Goal: Task Accomplishment & Management: Use online tool/utility

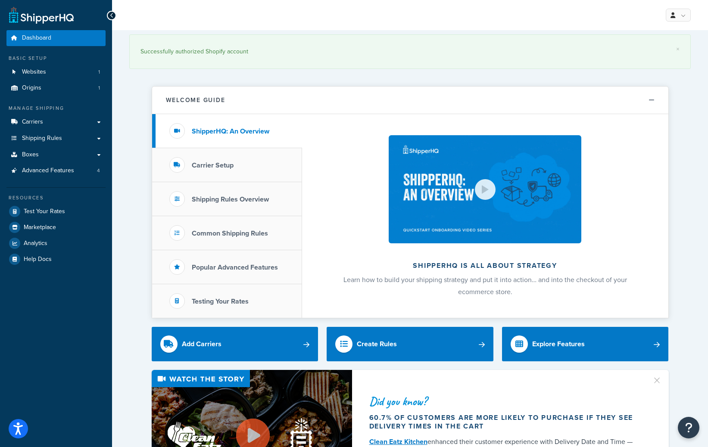
click at [493, 408] on button "Decline" at bounding box center [490, 412] width 66 height 20
click at [56, 137] on span "Shipping Rules" at bounding box center [42, 138] width 40 height 7
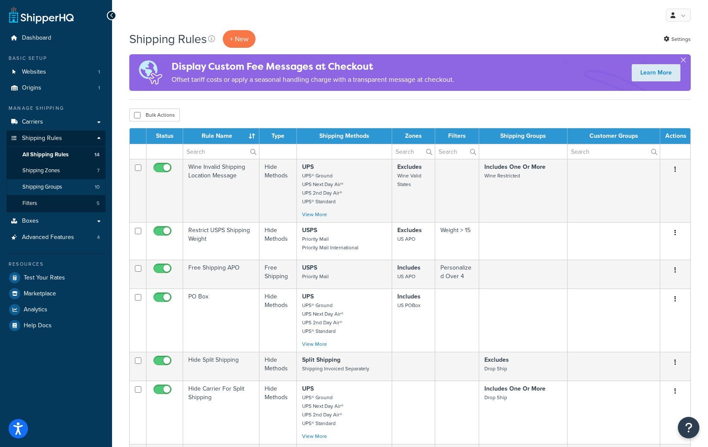
click at [72, 184] on link "Shipping Groups 10" at bounding box center [55, 187] width 99 height 16
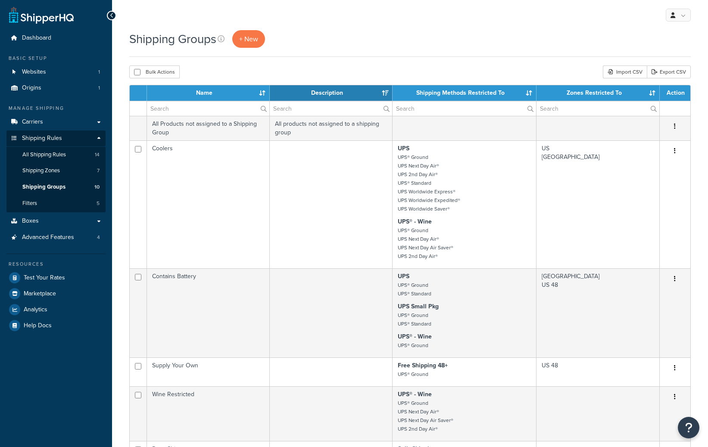
select select "15"
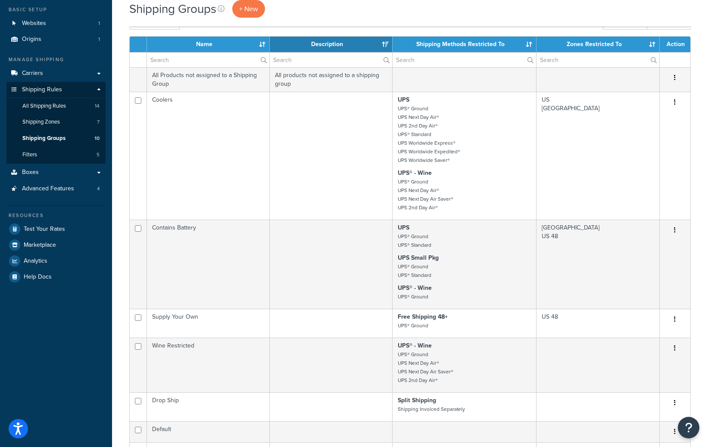
scroll to position [40, 0]
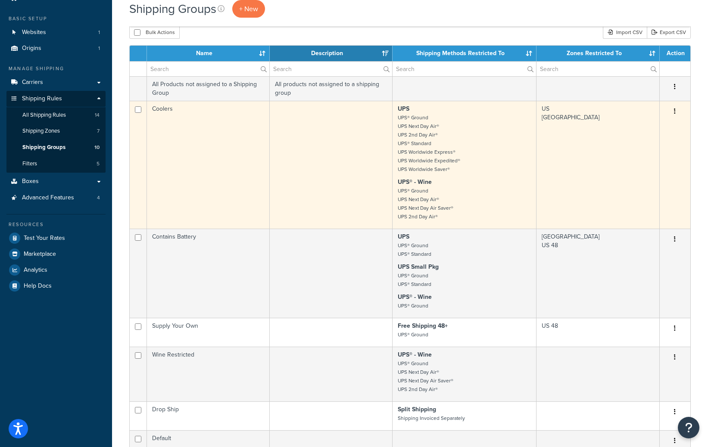
click at [675, 113] on icon "button" at bounding box center [675, 111] width 2 height 6
click at [652, 127] on link "Edit" at bounding box center [640, 129] width 68 height 18
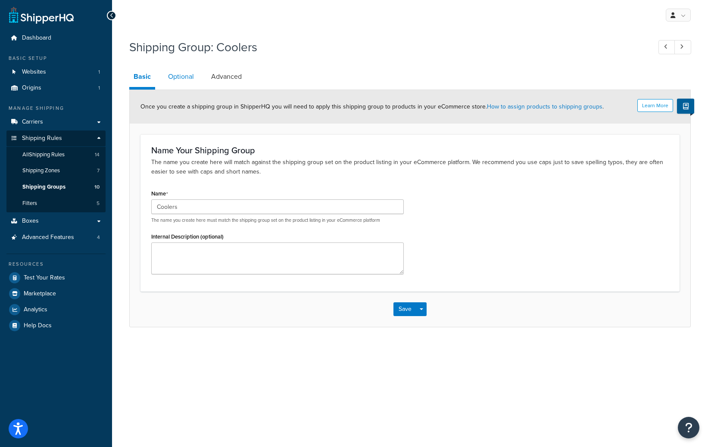
click at [181, 78] on link "Optional" at bounding box center [181, 76] width 34 height 21
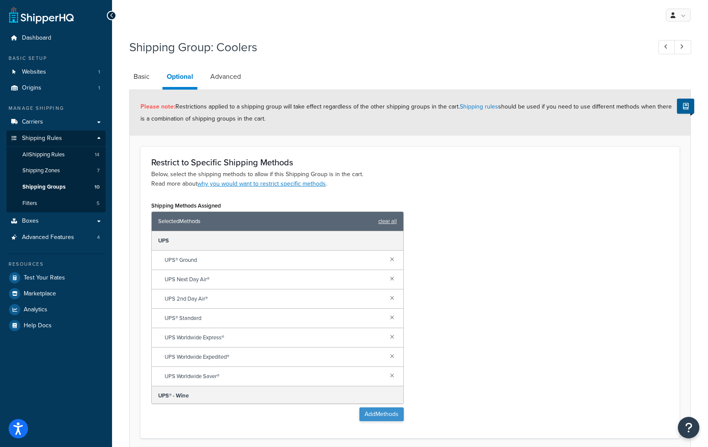
click at [396, 415] on button "Add Methods" at bounding box center [381, 415] width 44 height 14
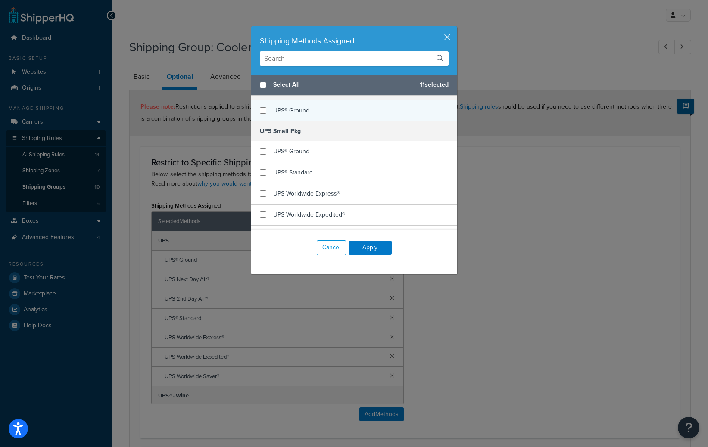
scroll to position [310, 0]
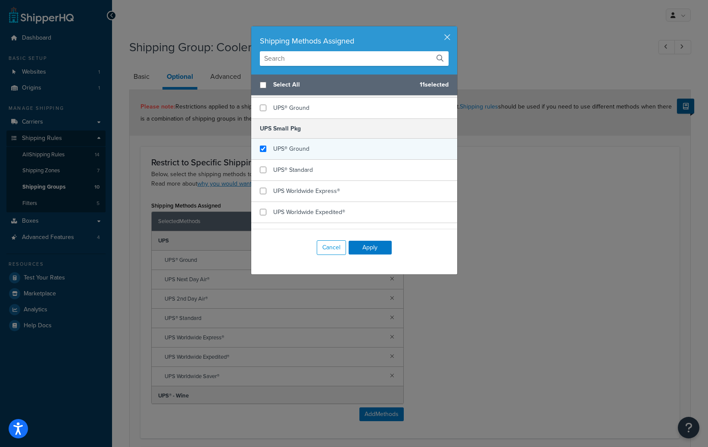
click at [261, 149] on input "checkbox" at bounding box center [263, 149] width 6 height 6
checkbox input "true"
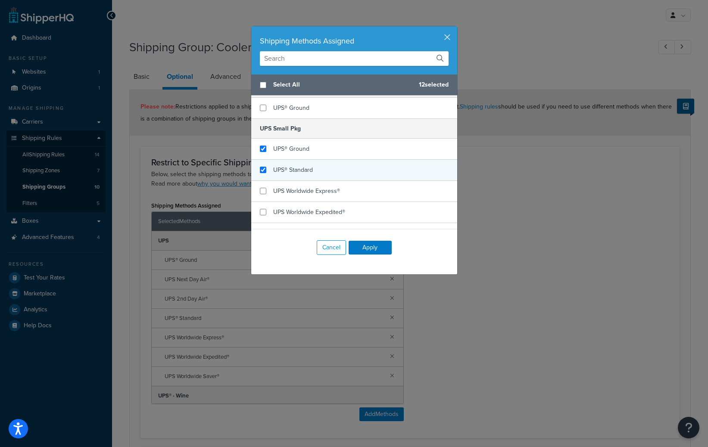
checkbox input "true"
click at [267, 167] on div "UPS® Standard" at bounding box center [354, 170] width 206 height 21
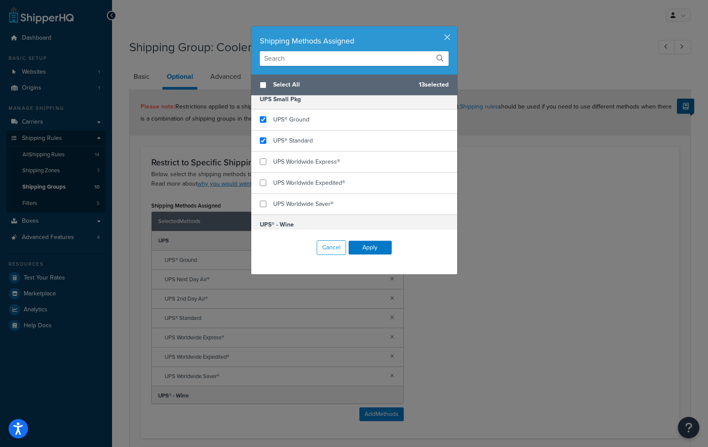
scroll to position [337, 0]
click at [261, 205] on input "checkbox" at bounding box center [263, 206] width 6 height 6
checkbox input "true"
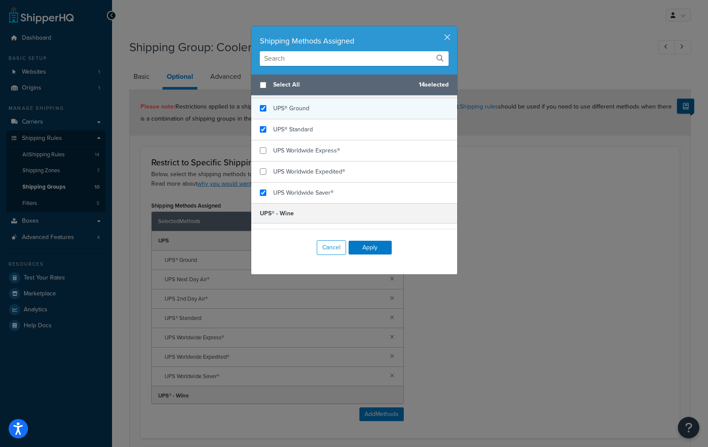
scroll to position [351, 0]
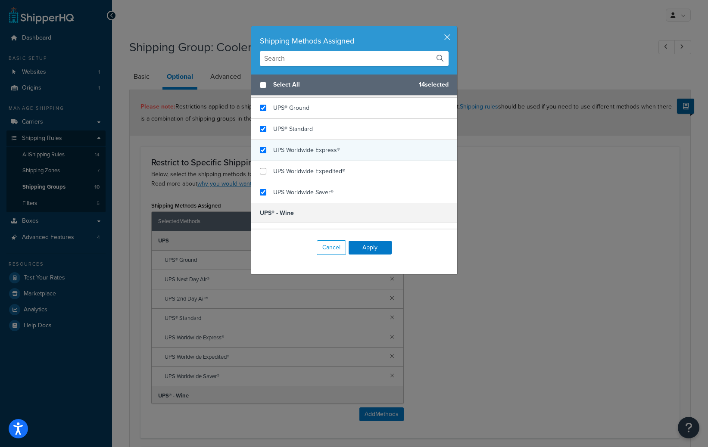
click at [263, 152] on input "checkbox" at bounding box center [263, 150] width 6 height 6
checkbox input "true"
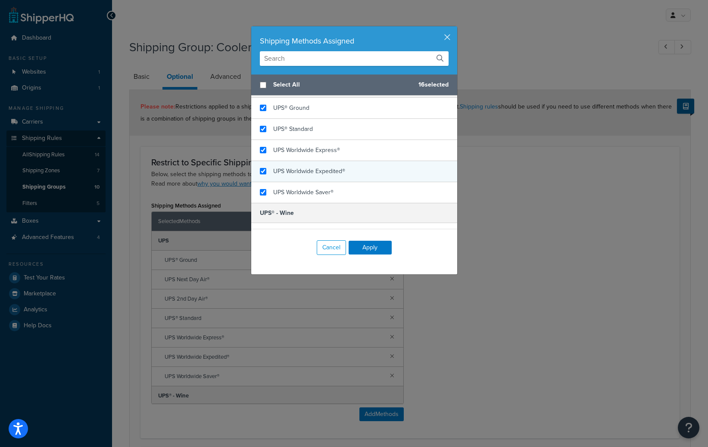
drag, startPoint x: 262, startPoint y: 170, endPoint x: 324, endPoint y: 167, distance: 61.3
click at [264, 170] on input "checkbox" at bounding box center [263, 171] width 6 height 6
checkbox input "true"
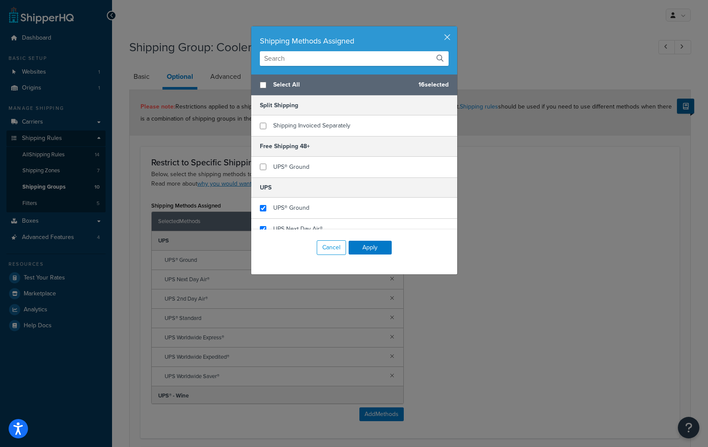
scroll to position [0, 0]
click at [369, 248] on button "Apply" at bounding box center [370, 248] width 43 height 14
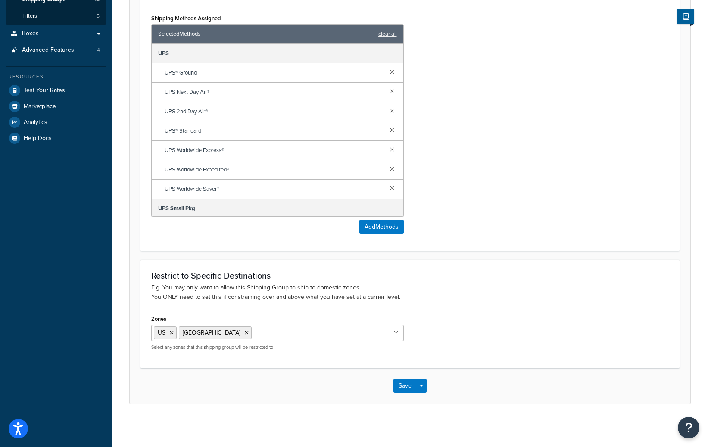
scroll to position [187, 0]
click at [403, 388] on button "Save" at bounding box center [404, 386] width 23 height 14
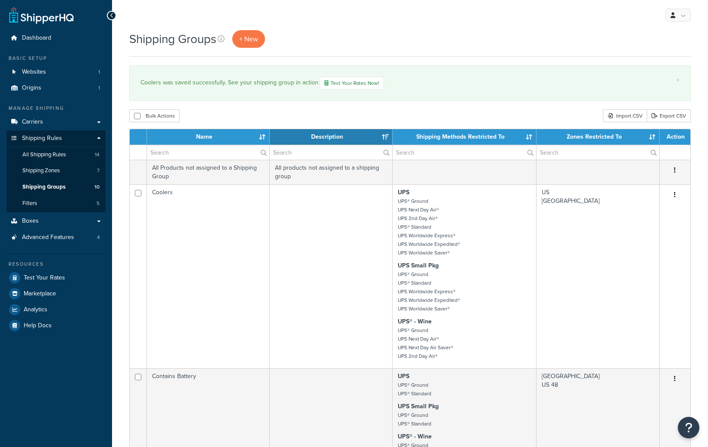
select select "15"
click at [43, 275] on span "Test Your Rates" at bounding box center [44, 278] width 41 height 7
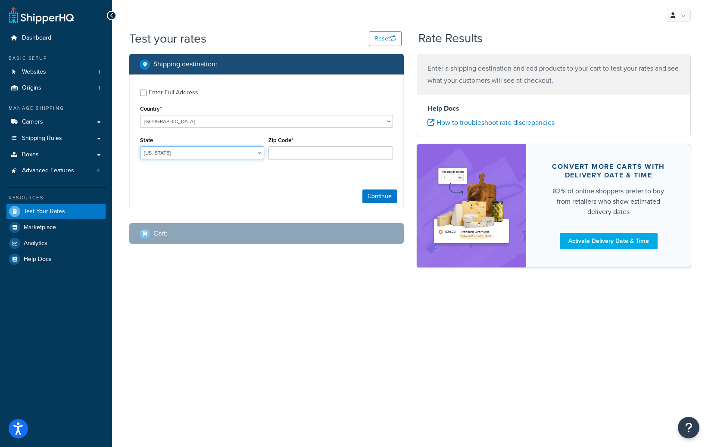
select select "[GEOGRAPHIC_DATA]"
click at [291, 152] on input "Zip Code*" at bounding box center [330, 153] width 124 height 13
paste input "77705"
type input "77705"
click at [410, 179] on div "Enter a shipping destination and add products to your cart to test your rates a…" at bounding box center [553, 165] width 287 height 222
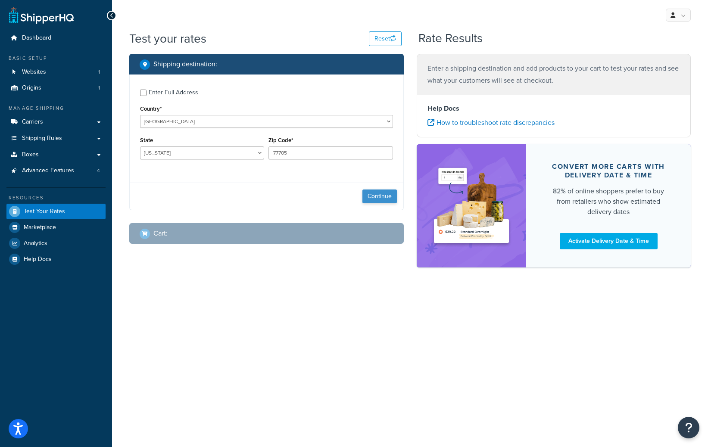
click at [387, 202] on button "Continue" at bounding box center [379, 197] width 34 height 14
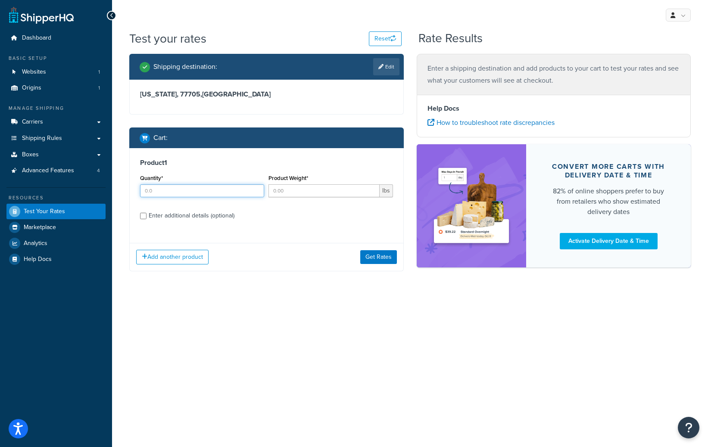
click at [209, 192] on input "Quantity*" at bounding box center [202, 190] width 124 height 13
type input "12"
type input "22"
click at [207, 214] on div "Enter additional details (optional)" at bounding box center [192, 216] width 86 height 12
click at [147, 214] on input "Enter additional details (optional)" at bounding box center [143, 216] width 6 height 6
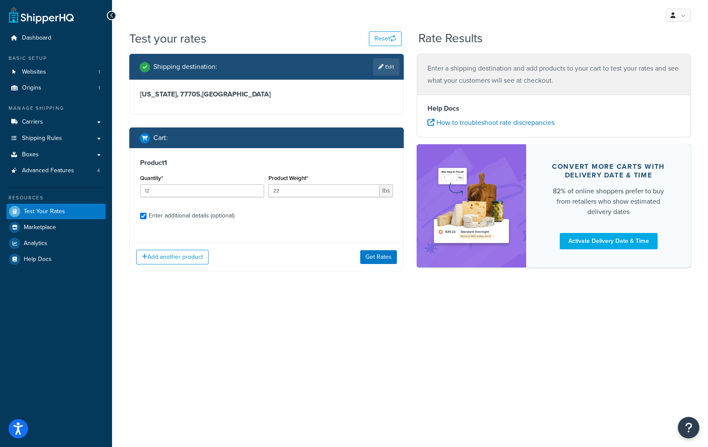
checkbox input "true"
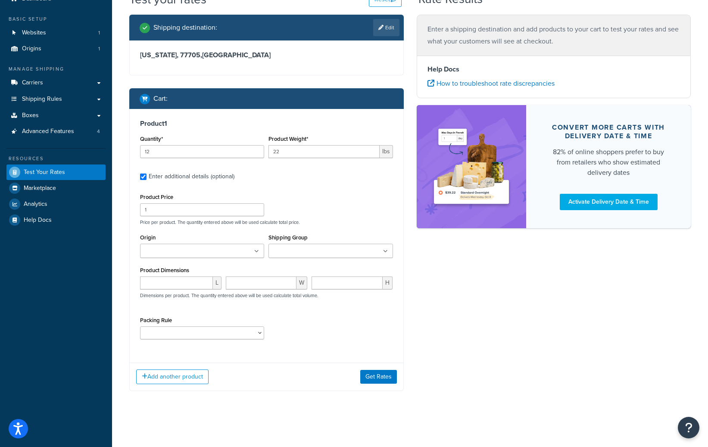
scroll to position [40, 0]
click at [310, 250] on input "Shipping Group" at bounding box center [309, 251] width 76 height 9
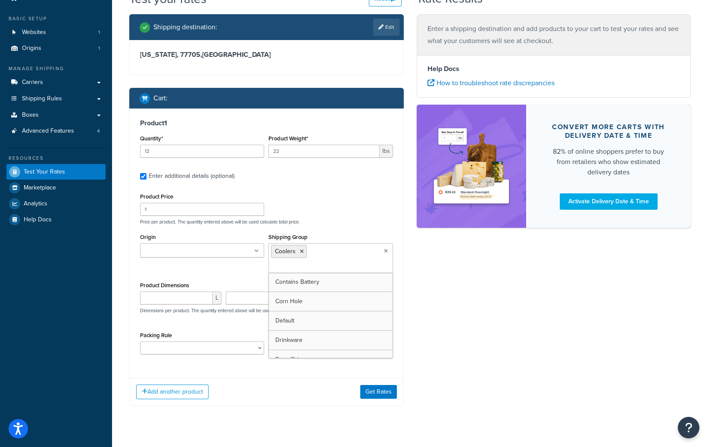
click at [227, 275] on div "Origin Wholesale Shipping Group Coolers Contains Battery Corn Hole Default Drin…" at bounding box center [266, 255] width 257 height 48
click at [187, 298] on input "number" at bounding box center [176, 298] width 73 height 13
type input "15"
type input "16"
type input "21"
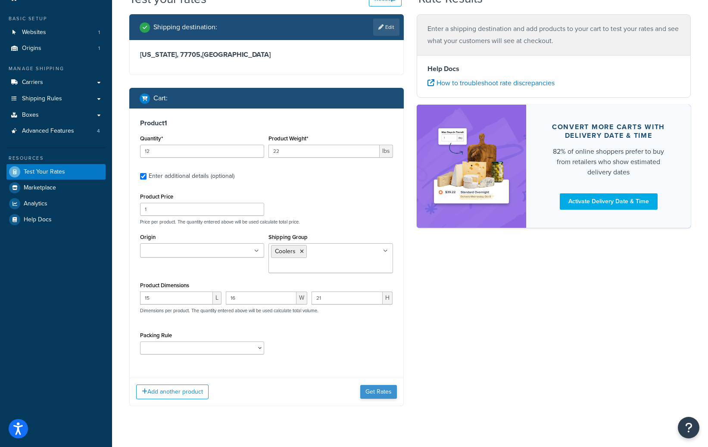
click at [384, 393] on button "Get Rates" at bounding box center [378, 392] width 37 height 14
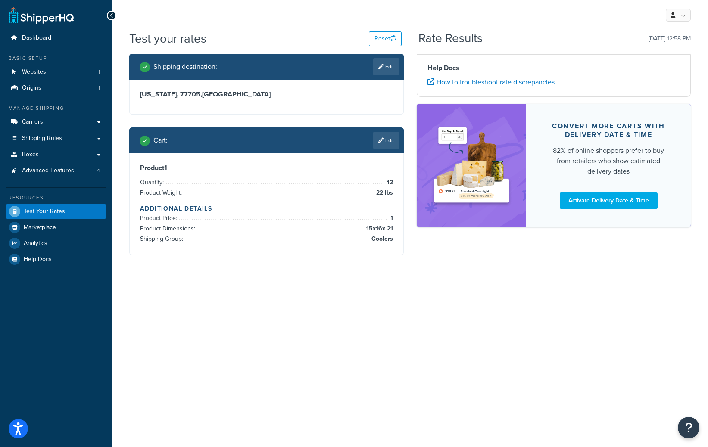
scroll to position [0, 0]
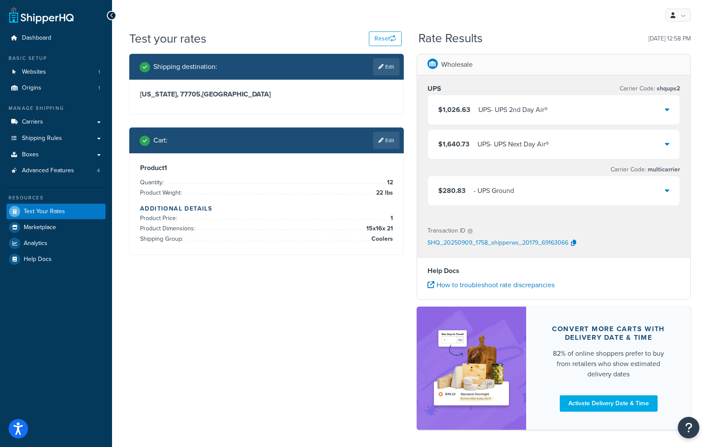
click at [578, 194] on div "$280.83 - UPS Ground" at bounding box center [554, 190] width 252 height 29
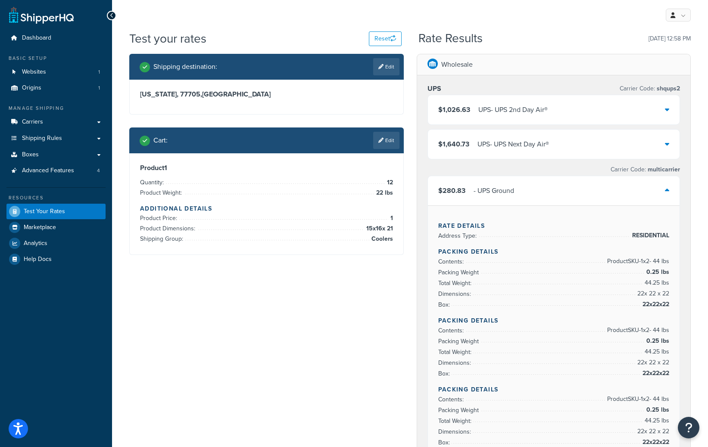
click at [578, 194] on div "$280.83 - UPS Ground" at bounding box center [554, 190] width 252 height 29
